Goal: Transaction & Acquisition: Book appointment/travel/reservation

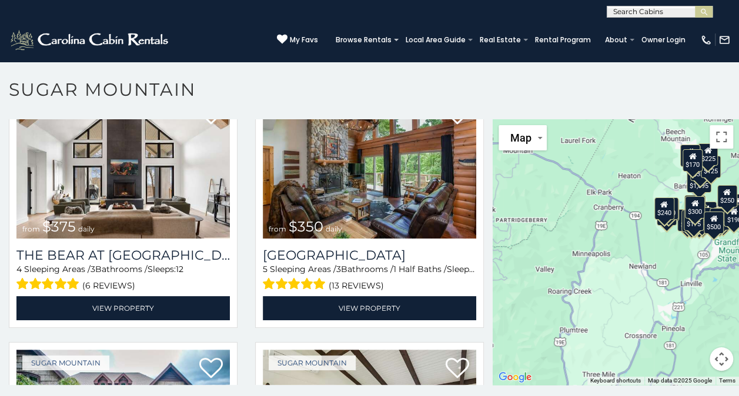
scroll to position [57, 0]
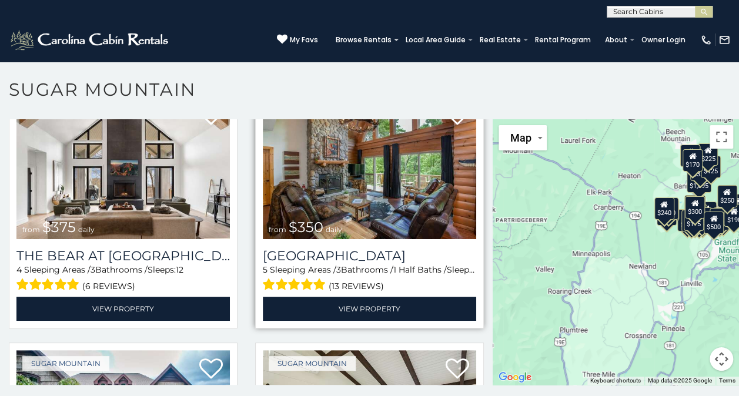
click at [421, 206] on img at bounding box center [369, 167] width 213 height 143
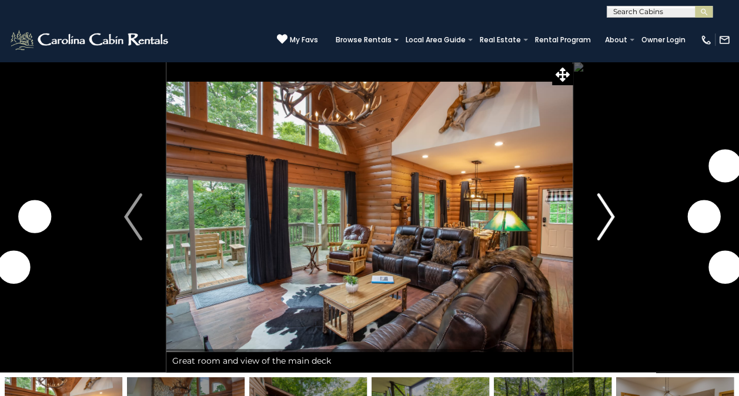
click at [595, 220] on button "Next" at bounding box center [605, 217] width 66 height 312
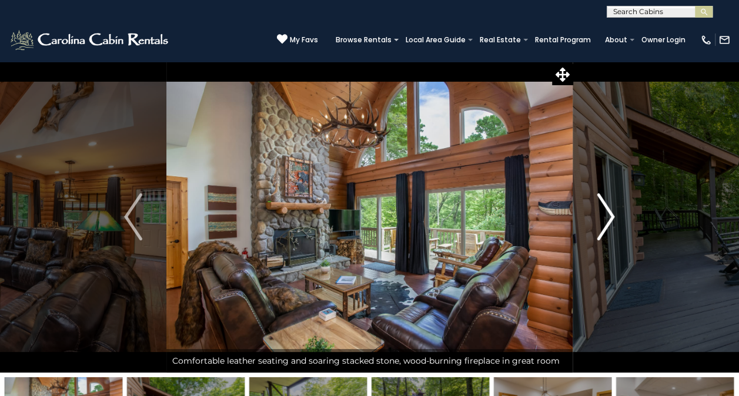
click at [588, 215] on button "Next" at bounding box center [605, 217] width 66 height 312
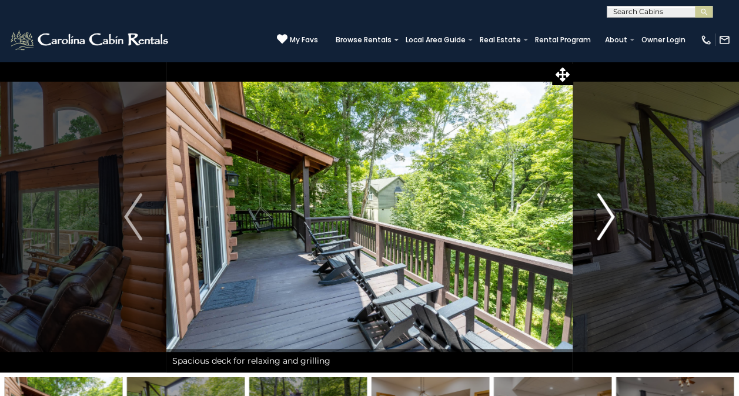
click at [597, 212] on img "Next" at bounding box center [606, 216] width 18 height 47
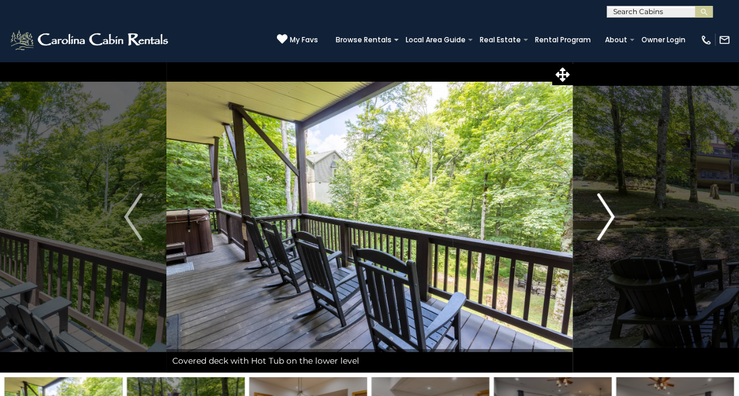
click at [609, 203] on img "Next" at bounding box center [606, 216] width 18 height 47
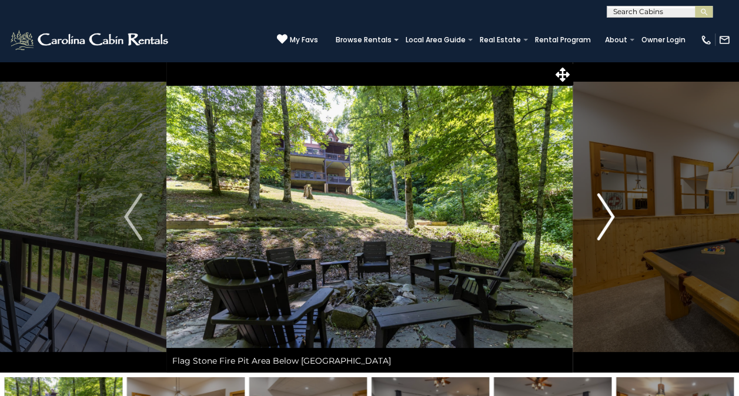
click at [603, 210] on img "Next" at bounding box center [606, 216] width 18 height 47
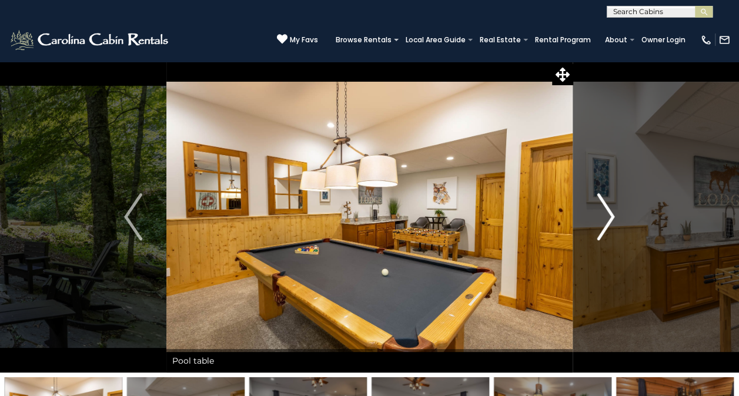
click at [599, 223] on img "Next" at bounding box center [606, 216] width 18 height 47
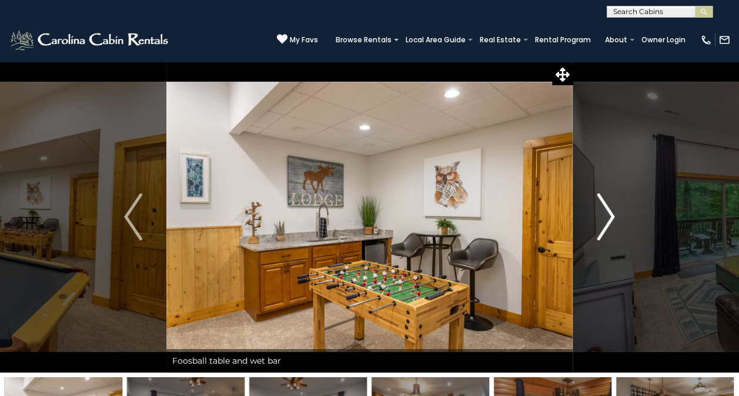
click at [594, 227] on button "Next" at bounding box center [605, 217] width 66 height 312
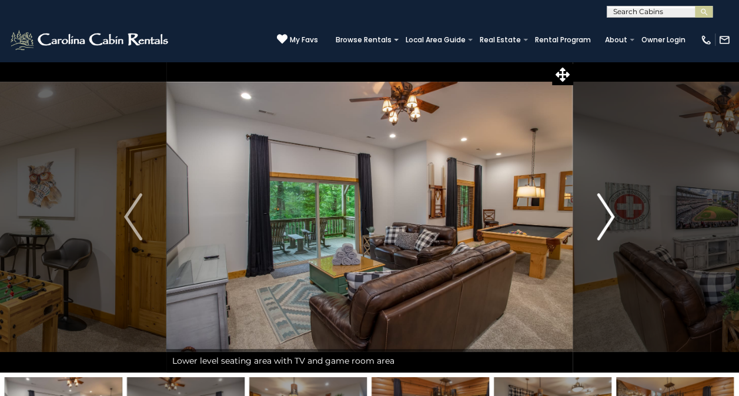
click at [600, 219] on img "Next" at bounding box center [606, 216] width 18 height 47
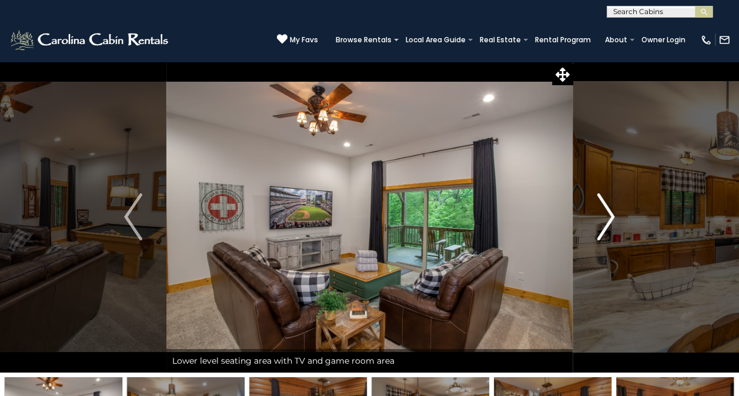
click at [597, 220] on img "Next" at bounding box center [606, 216] width 18 height 47
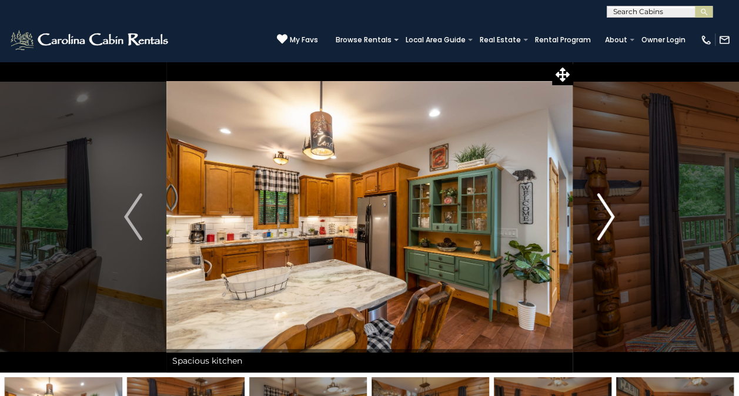
click at [599, 219] on img "Next" at bounding box center [606, 216] width 18 height 47
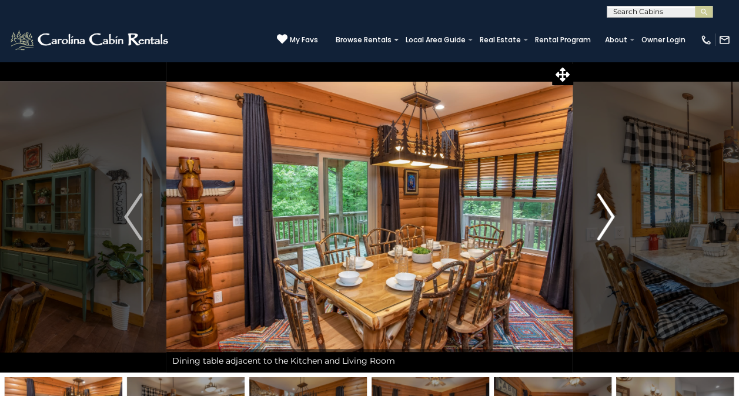
click at [605, 224] on img "Next" at bounding box center [606, 216] width 18 height 47
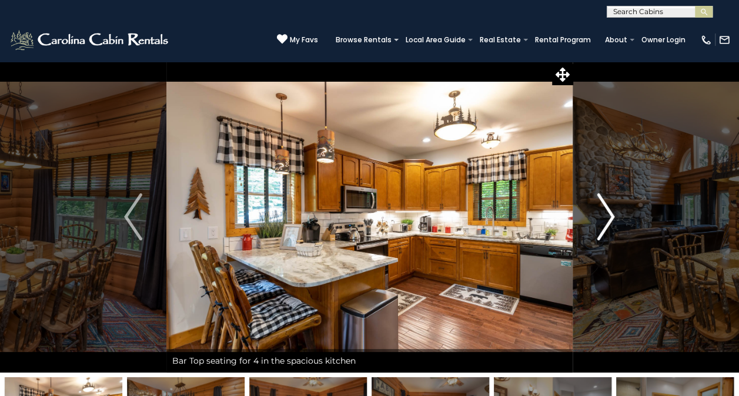
click at [599, 223] on img "Next" at bounding box center [606, 216] width 18 height 47
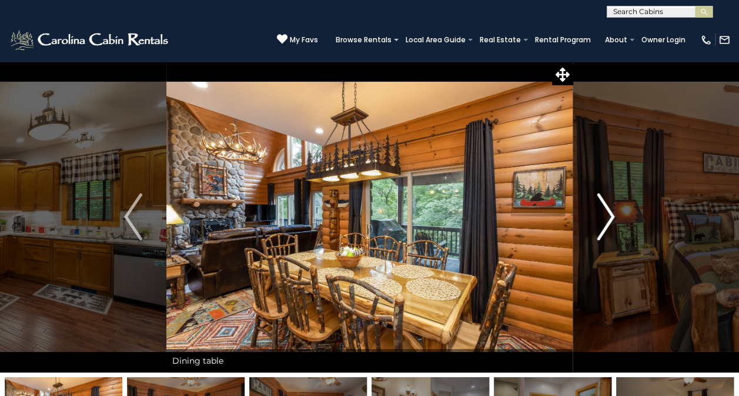
click at [607, 217] on img "Next" at bounding box center [606, 216] width 18 height 47
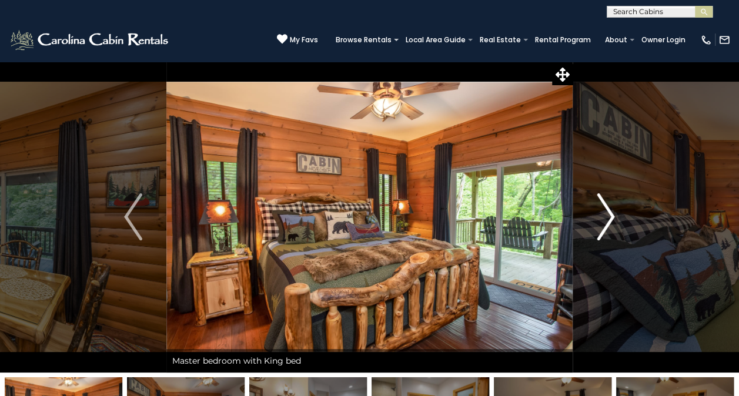
click at [607, 217] on img "Next" at bounding box center [606, 216] width 18 height 47
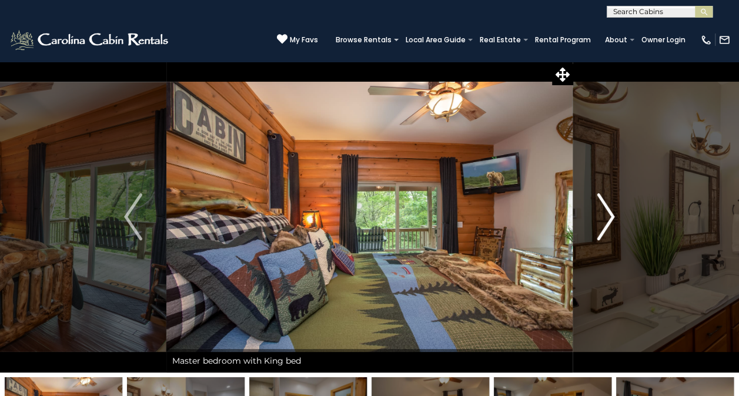
click at [603, 215] on img "Next" at bounding box center [606, 216] width 18 height 47
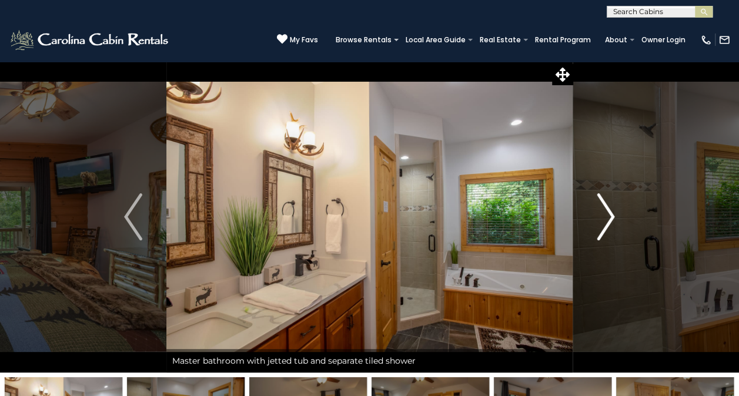
click at [611, 212] on img "Next" at bounding box center [606, 216] width 18 height 47
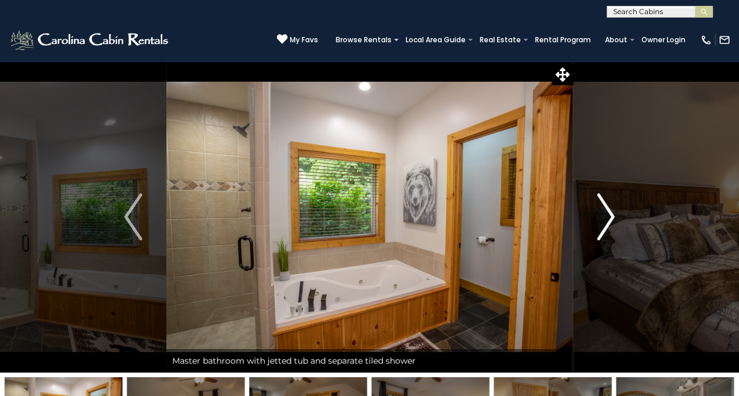
click at [609, 210] on img "Next" at bounding box center [606, 216] width 18 height 47
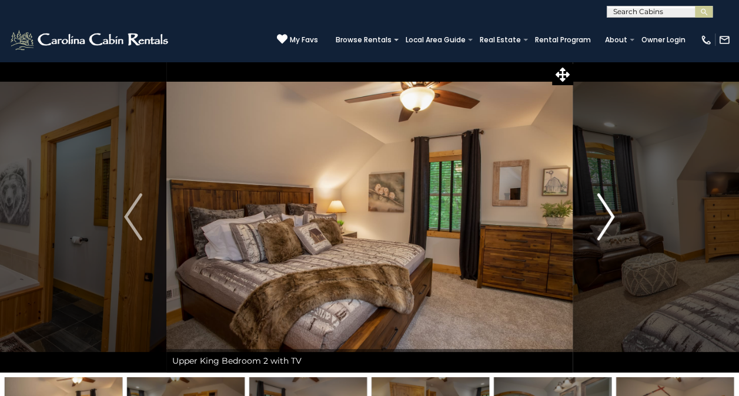
click at [608, 210] on img "Next" at bounding box center [606, 216] width 18 height 47
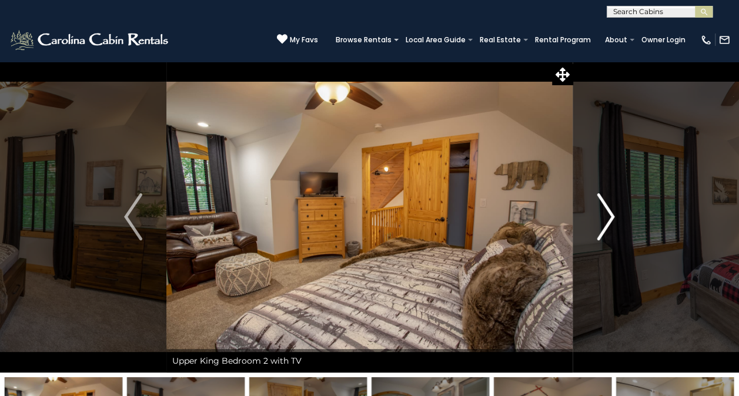
click at [612, 210] on img "Next" at bounding box center [606, 216] width 18 height 47
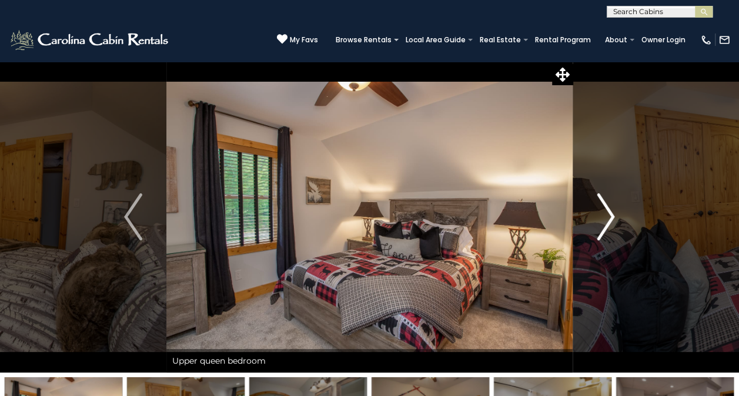
click at [611, 212] on img "Next" at bounding box center [606, 216] width 18 height 47
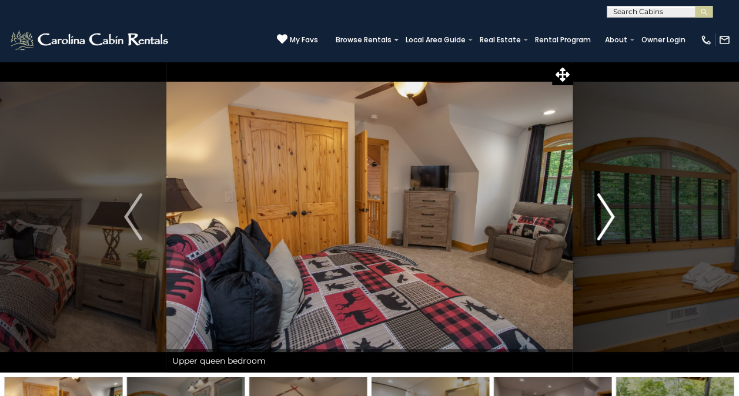
click at [606, 207] on img "Next" at bounding box center [606, 216] width 18 height 47
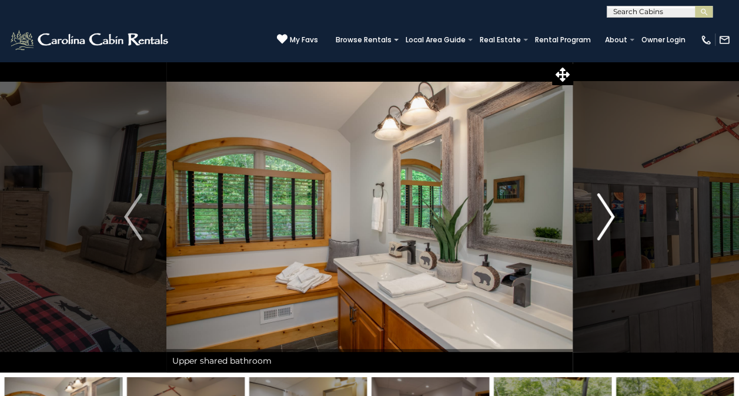
click at [608, 207] on img "Next" at bounding box center [606, 216] width 18 height 47
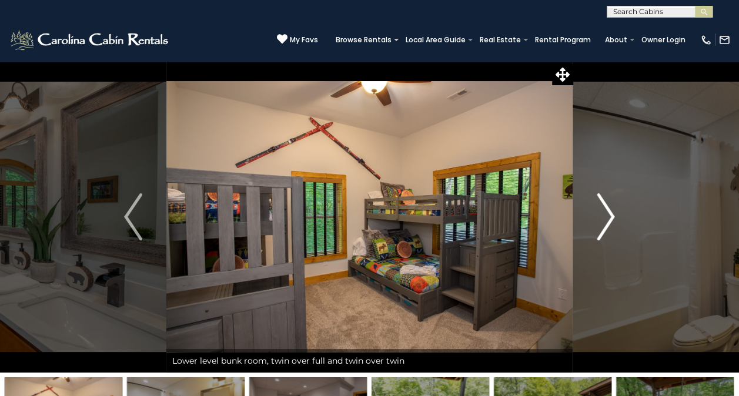
click at [605, 214] on img "Next" at bounding box center [606, 216] width 18 height 47
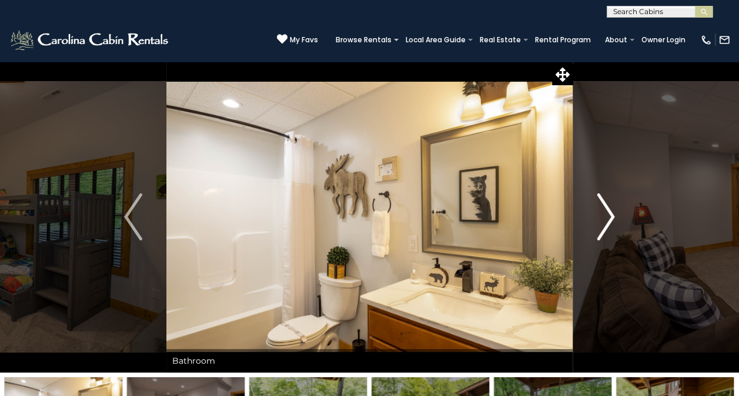
click at [602, 215] on img "Next" at bounding box center [606, 216] width 18 height 47
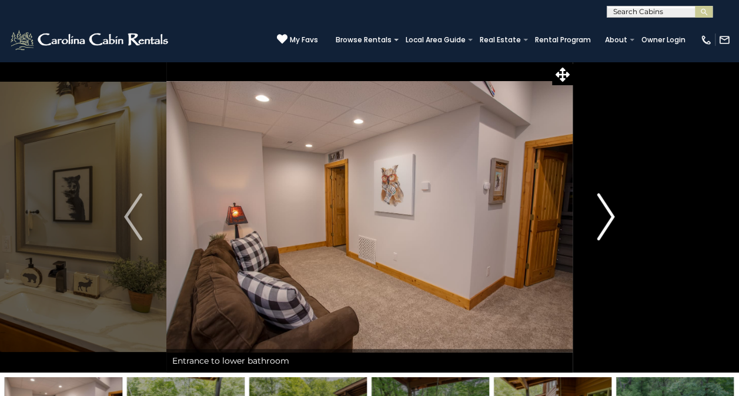
click at [603, 216] on img "Next" at bounding box center [606, 216] width 18 height 47
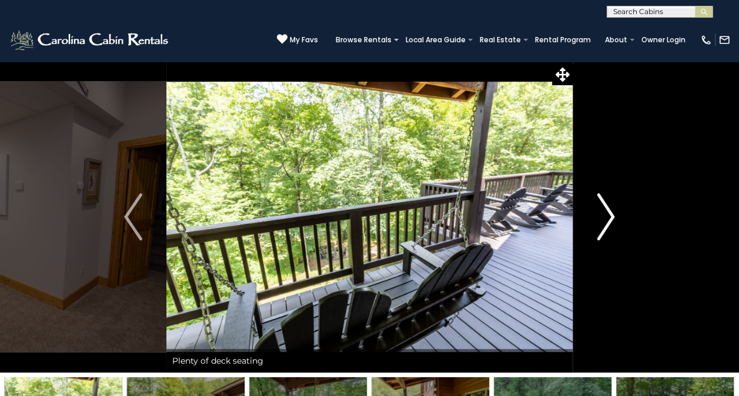
click at [606, 213] on img "Next" at bounding box center [606, 216] width 18 height 47
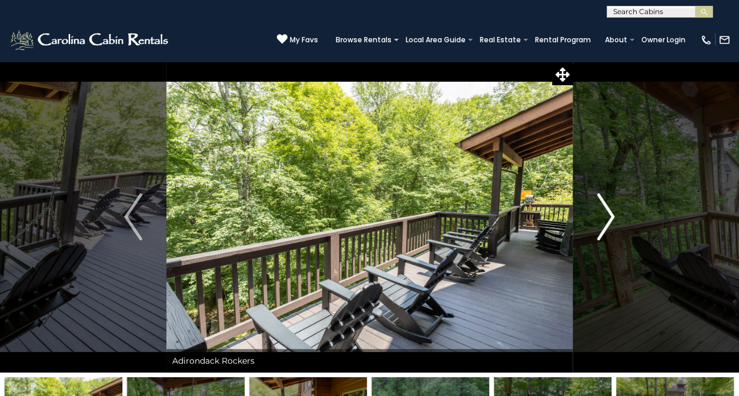
click at [610, 214] on img "Next" at bounding box center [606, 216] width 18 height 47
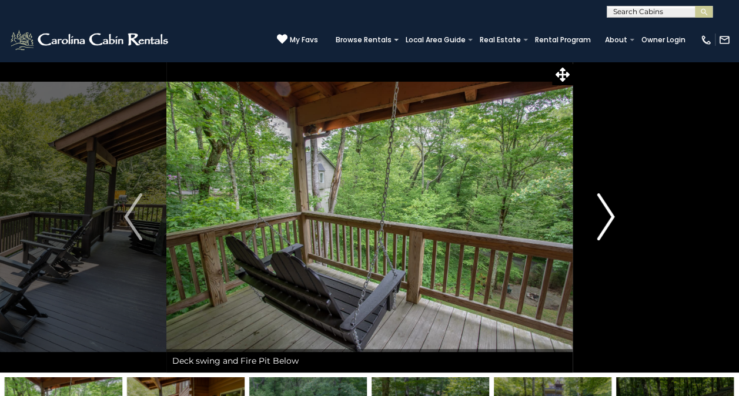
click at [597, 221] on img "Next" at bounding box center [606, 216] width 18 height 47
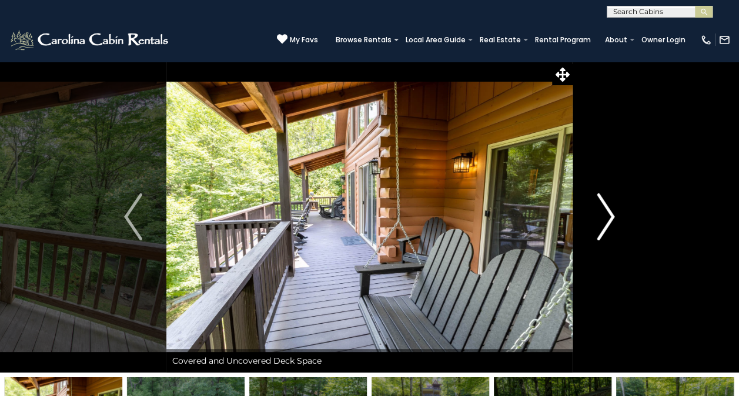
click at [594, 219] on button "Next" at bounding box center [605, 217] width 66 height 312
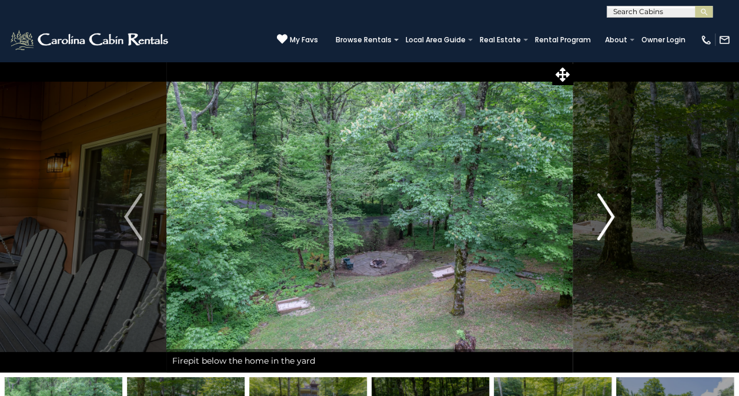
click at [600, 223] on img "Next" at bounding box center [606, 216] width 18 height 47
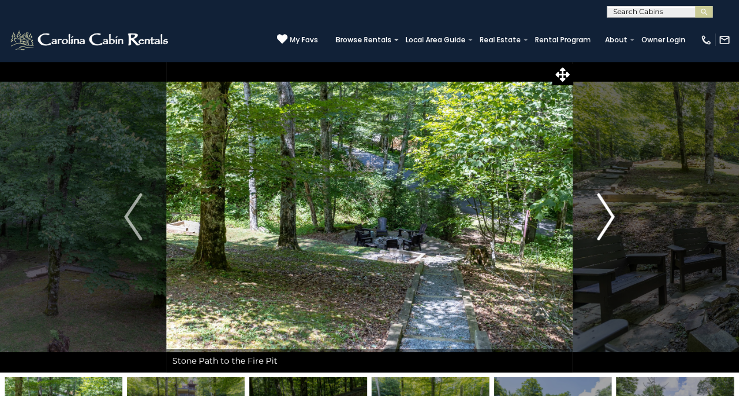
click at [611, 220] on img "Next" at bounding box center [606, 216] width 18 height 47
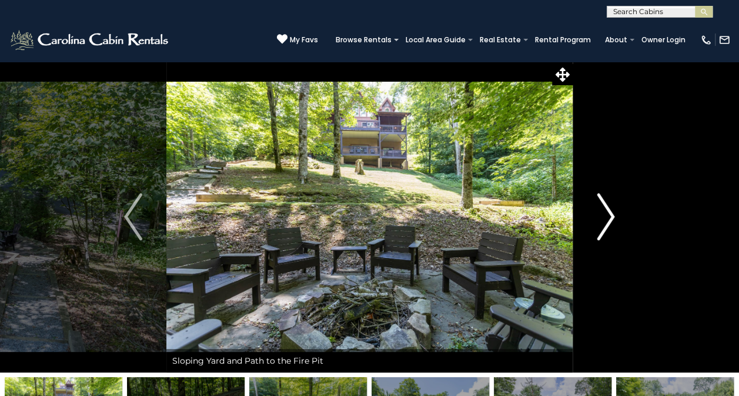
click at [607, 220] on img "Next" at bounding box center [606, 216] width 18 height 47
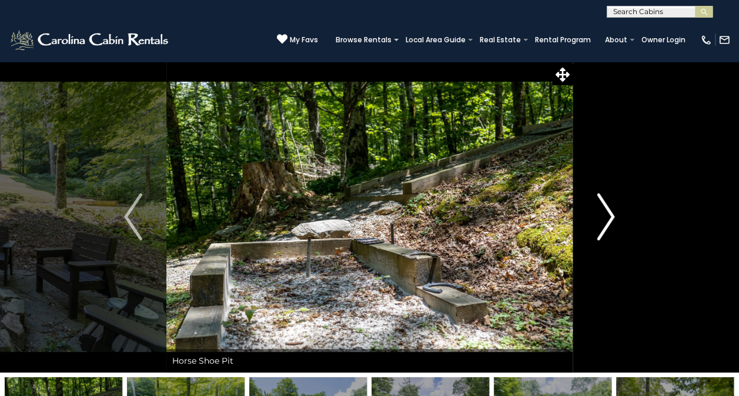
click at [603, 222] on img "Next" at bounding box center [606, 216] width 18 height 47
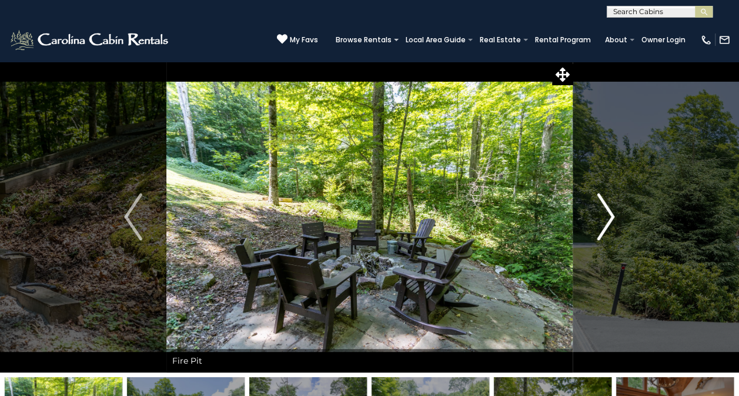
click at [609, 227] on img "Next" at bounding box center [606, 216] width 18 height 47
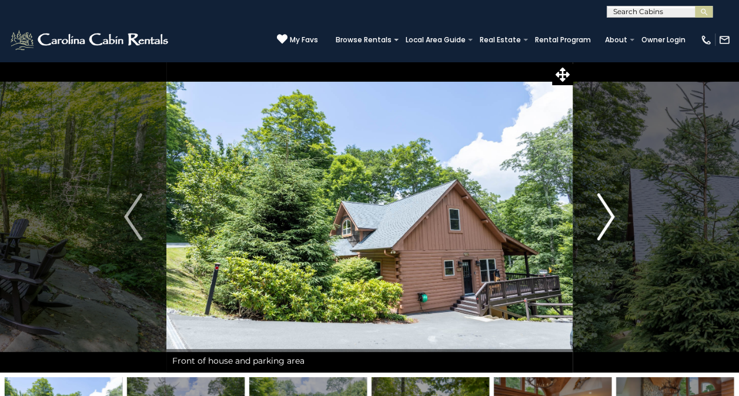
click at [604, 228] on img "Next" at bounding box center [606, 216] width 18 height 47
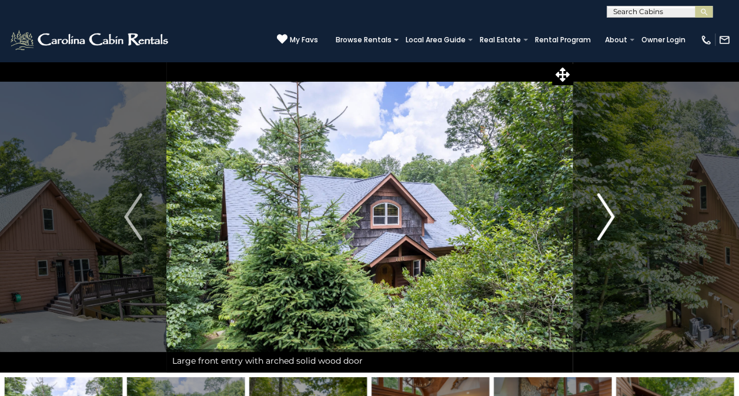
click at [602, 227] on img "Next" at bounding box center [606, 216] width 18 height 47
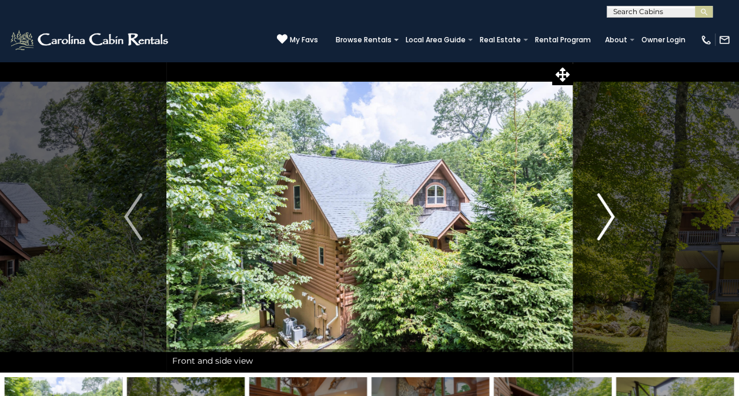
click at [601, 227] on img "Next" at bounding box center [606, 216] width 18 height 47
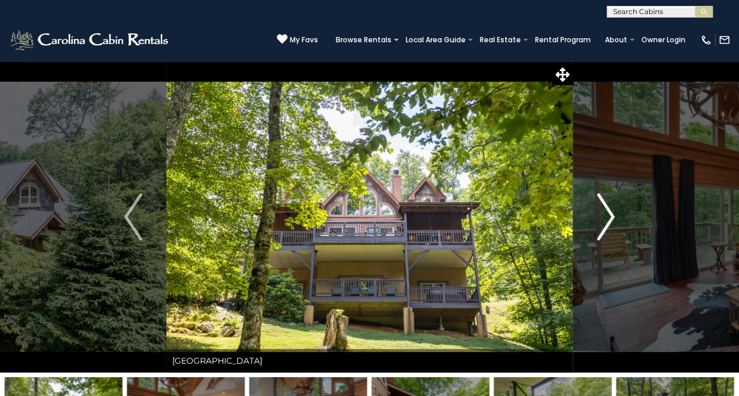
click at [605, 227] on img "Next" at bounding box center [606, 216] width 18 height 47
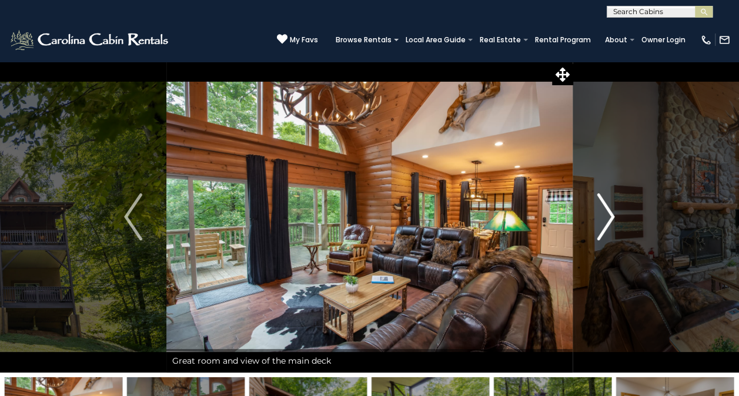
click at [604, 226] on img "Next" at bounding box center [606, 216] width 18 height 47
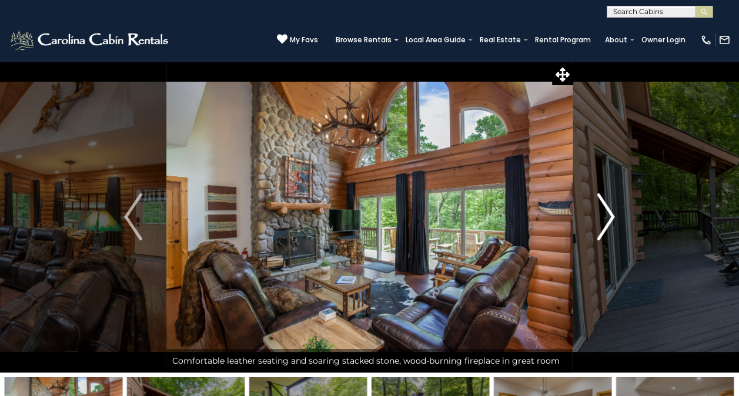
click at [608, 225] on img "Next" at bounding box center [606, 216] width 18 height 47
